Goal: Task Accomplishment & Management: Use online tool/utility

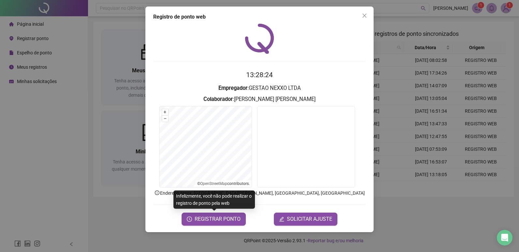
drag, startPoint x: 366, startPoint y: 19, endPoint x: 361, endPoint y: 20, distance: 5.3
click at [366, 19] on button "Close" at bounding box center [364, 15] width 10 height 10
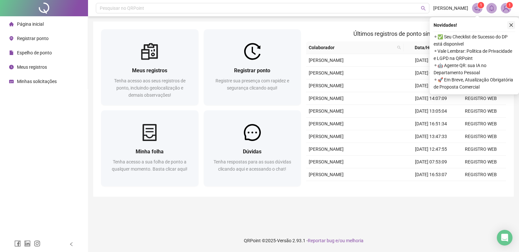
click at [512, 27] on icon "close" at bounding box center [511, 25] width 5 height 5
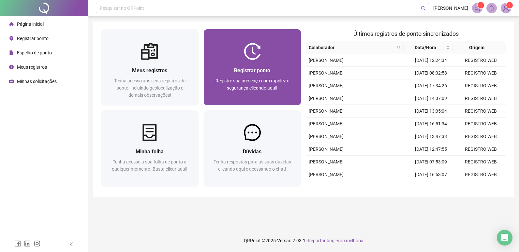
click at [290, 53] on div at bounding box center [253, 51] width 98 height 17
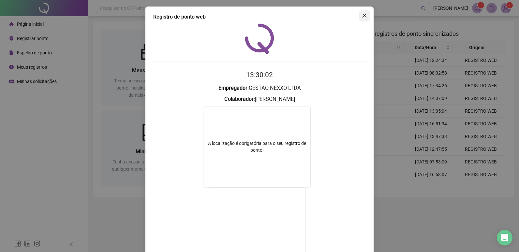
click at [362, 14] on icon "close" at bounding box center [364, 15] width 5 height 5
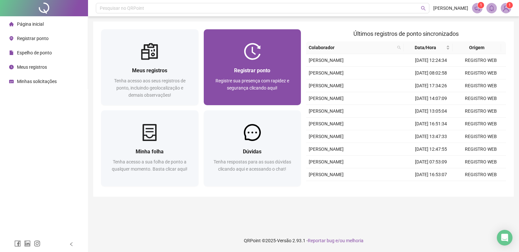
click at [268, 75] on div "Registrar ponto Registre sua presença com rapidez e segurança clicando aqui!" at bounding box center [253, 83] width 82 height 32
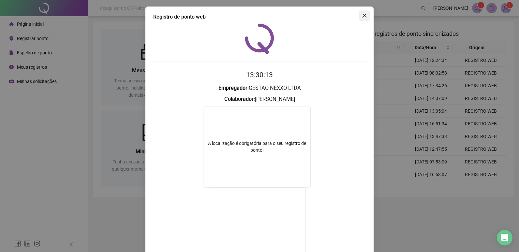
click at [363, 17] on icon "close" at bounding box center [364, 15] width 5 height 5
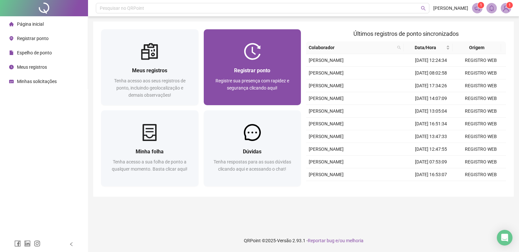
click at [278, 64] on div "Registrar ponto Registre sua presença com rapidez e segurança clicando aqui!" at bounding box center [253, 82] width 98 height 45
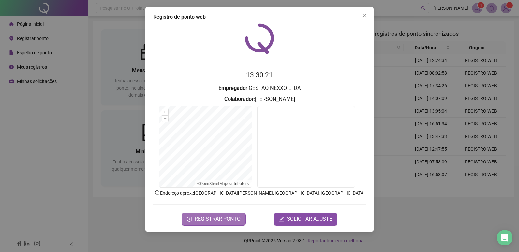
click at [222, 224] on button "REGISTRAR PONTO" at bounding box center [214, 219] width 64 height 13
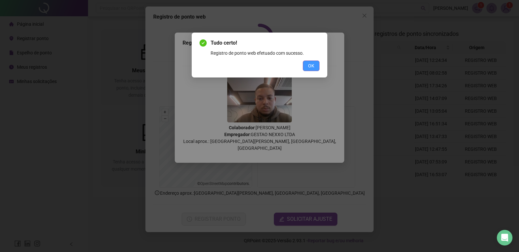
click at [315, 65] on button "OK" at bounding box center [311, 66] width 17 height 10
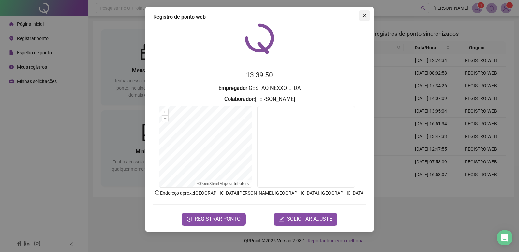
click at [367, 15] on icon "close" at bounding box center [364, 15] width 5 height 5
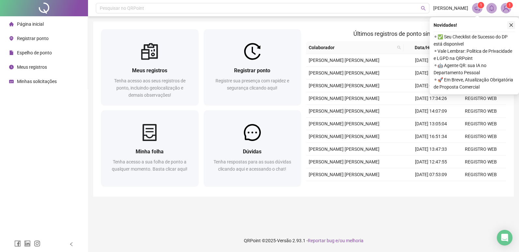
click at [514, 25] on button "button" at bounding box center [512, 25] width 8 height 8
